Goal: Entertainment & Leisure: Consume media (video, audio)

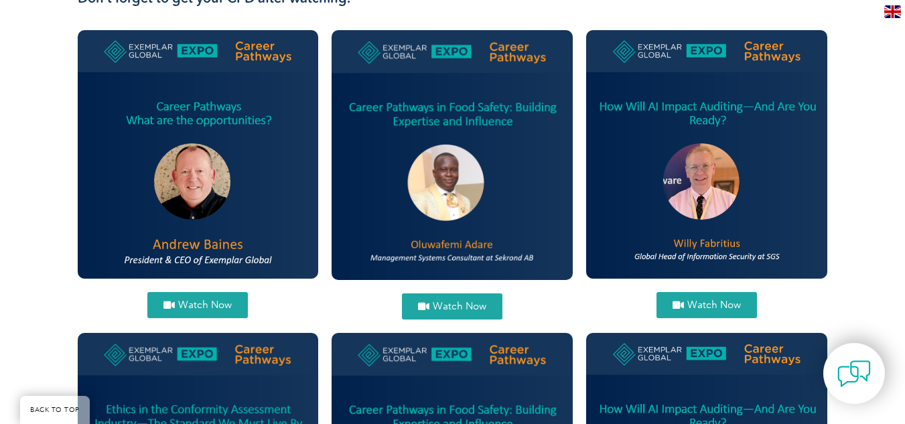
scroll to position [582, 0]
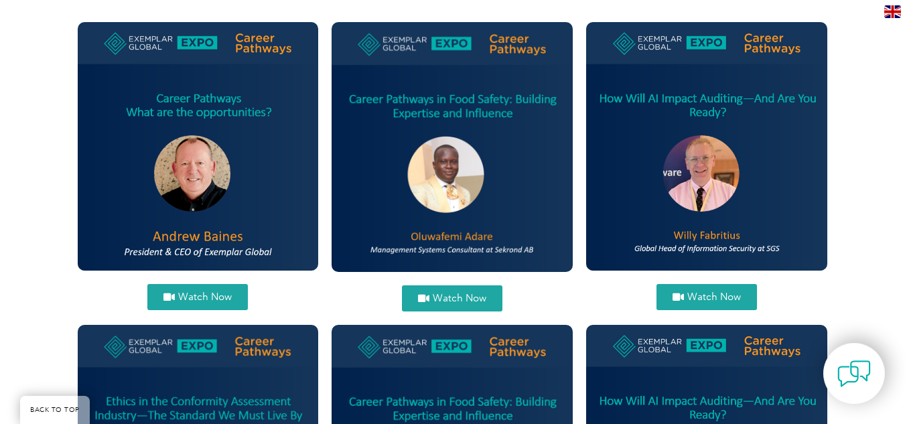
click at [452, 294] on span "Watch Now" at bounding box center [460, 299] width 54 height 10
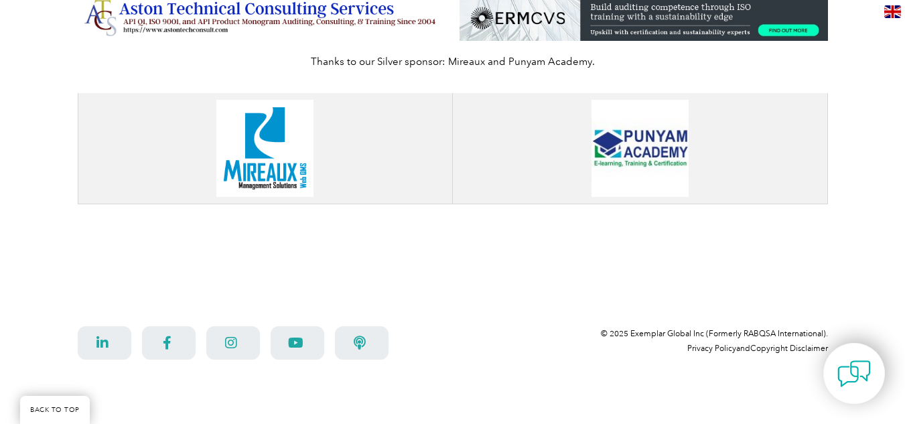
scroll to position [0, 0]
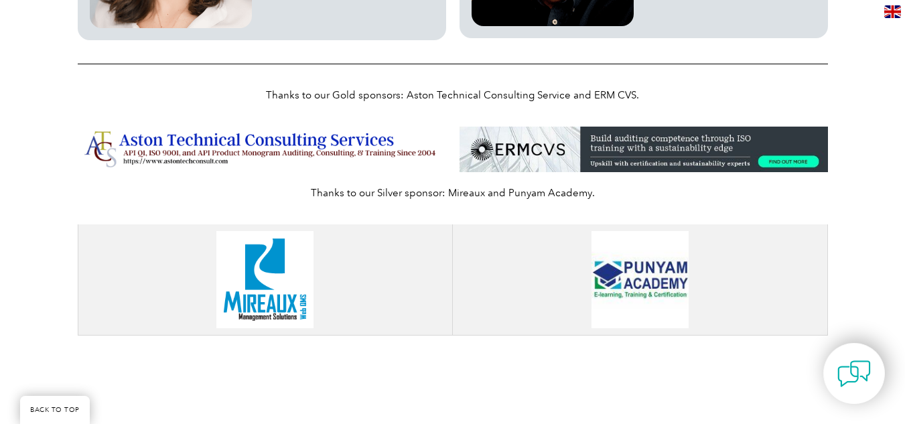
scroll to position [1904, 0]
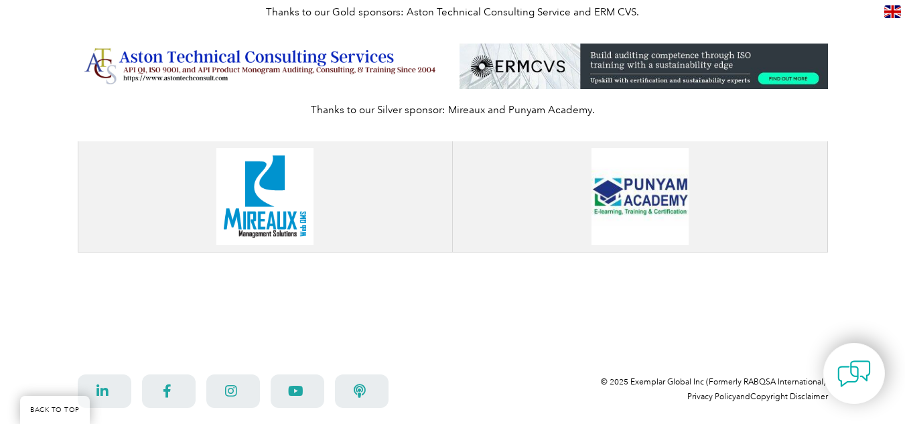
click at [285, 191] on img at bounding box center [264, 196] width 97 height 97
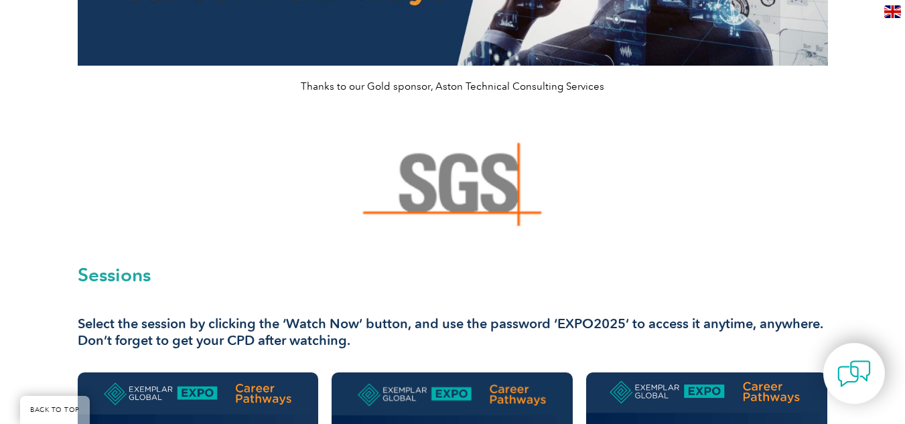
scroll to position [227, 0]
